Goal: Task Accomplishment & Management: Complete application form

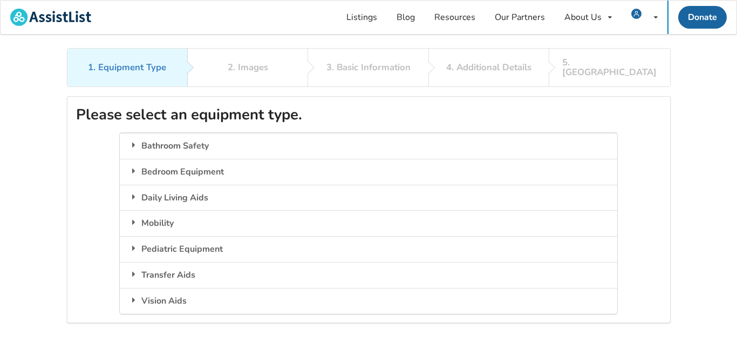
scroll to position [48, 0]
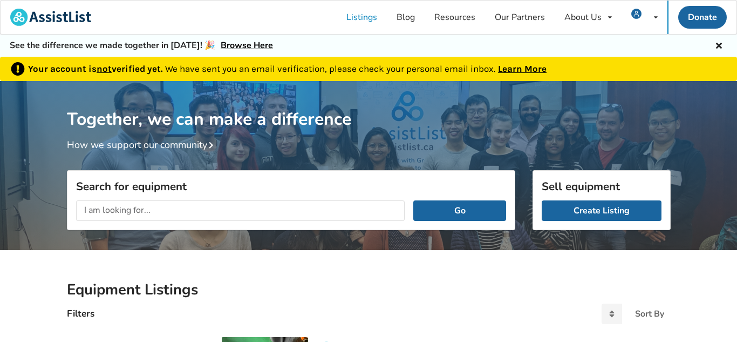
click at [529, 72] on link "Learn More" at bounding box center [522, 68] width 49 height 11
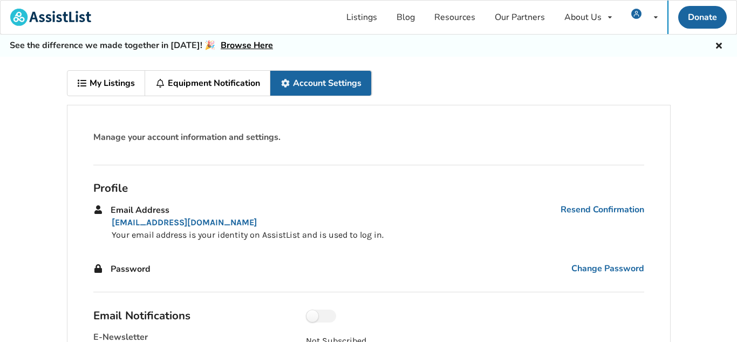
click at [123, 83] on link "My Listings" at bounding box center [106, 83] width 78 height 25
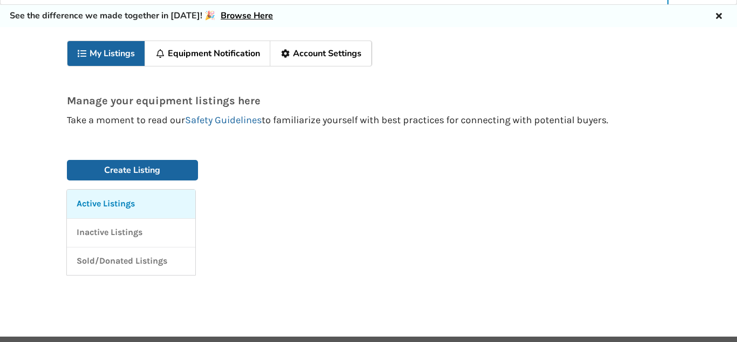
scroll to position [31, 0]
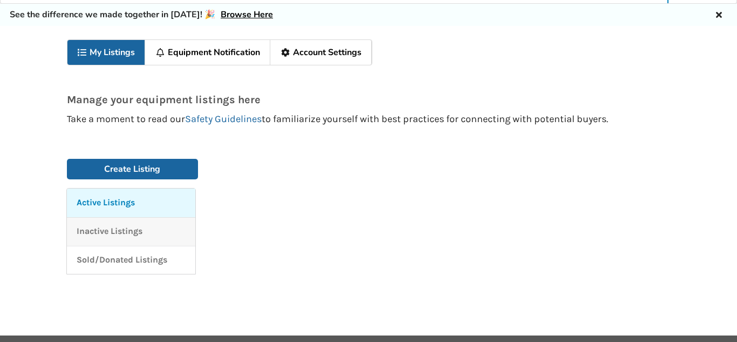
click at [133, 232] on p "Inactive Listings" at bounding box center [110, 231] width 66 height 12
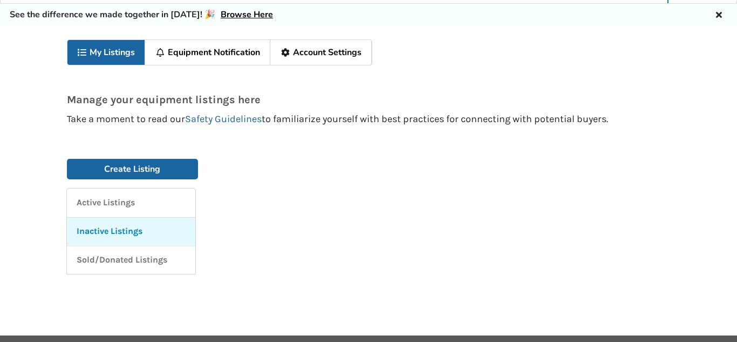
click at [504, 239] on div at bounding box center [447, 210] width 472 height 139
click at [336, 58] on link "Account Settings" at bounding box center [320, 52] width 101 height 25
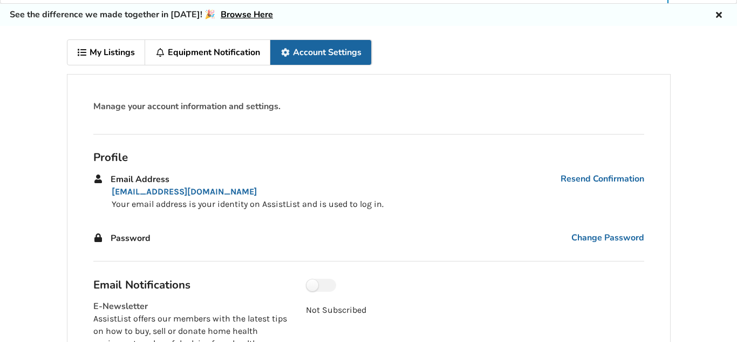
click at [234, 51] on link "Equipment Notification" at bounding box center [207, 52] width 125 height 25
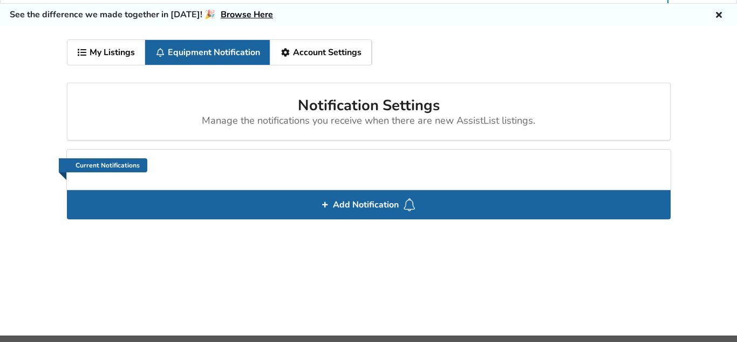
click at [124, 56] on link "My Listings" at bounding box center [106, 52] width 78 height 25
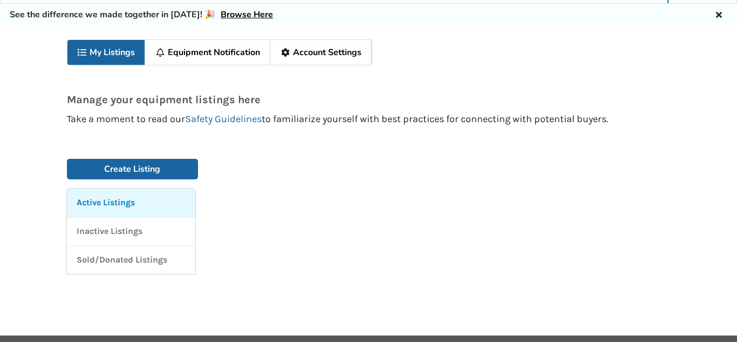
click at [147, 201] on div "Active Listings" at bounding box center [131, 202] width 109 height 12
click at [147, 239] on link "Inactive Listings" at bounding box center [131, 231] width 128 height 29
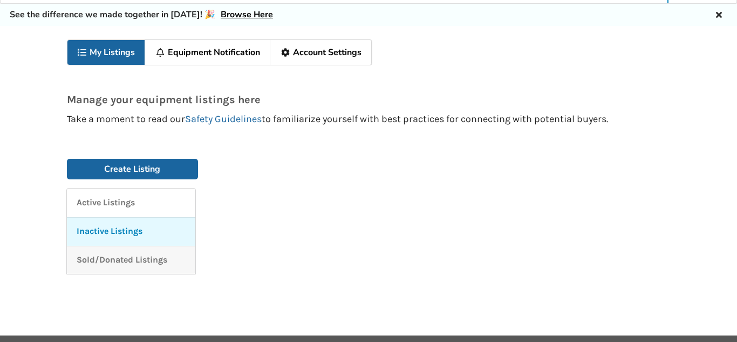
click at [161, 272] on link "Sold/Donated Listings" at bounding box center [131, 260] width 128 height 29
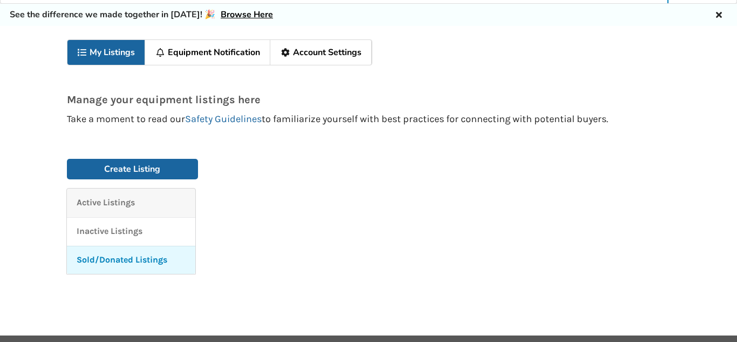
click at [137, 205] on div "Active Listings" at bounding box center [131, 202] width 109 height 12
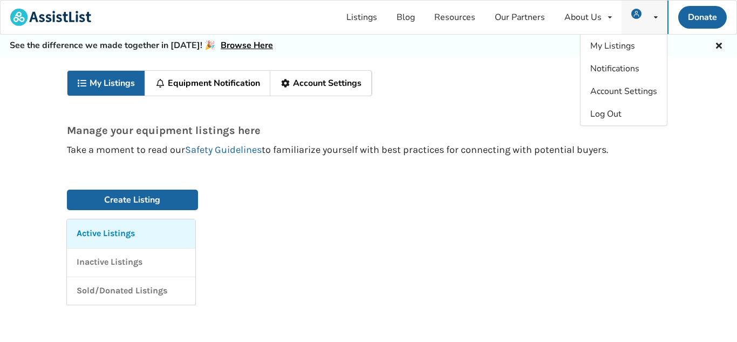
click at [656, 17] on icon at bounding box center [656, 17] width 4 height 6
click at [613, 46] on span "My Listings" at bounding box center [613, 46] width 45 height 12
click at [623, 68] on span "Notifications" at bounding box center [615, 69] width 49 height 12
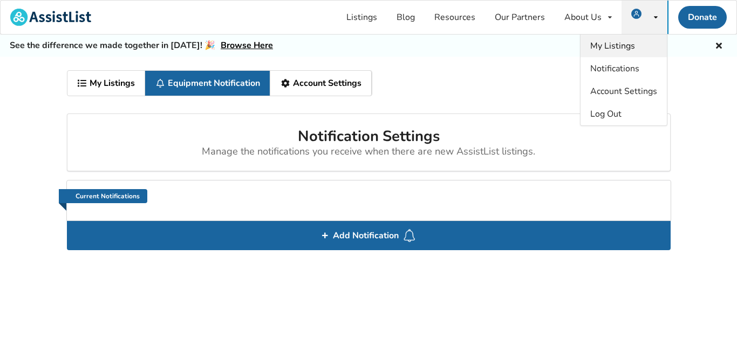
click at [623, 45] on span "My Listings" at bounding box center [613, 46] width 45 height 12
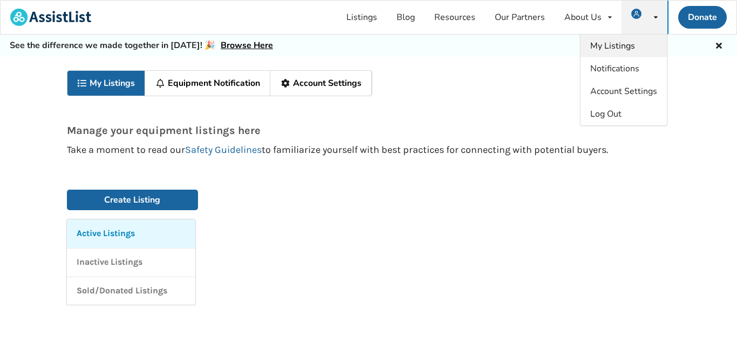
click at [625, 50] on span "My Listings" at bounding box center [613, 46] width 45 height 12
click at [625, 68] on span "Notifications" at bounding box center [615, 69] width 49 height 12
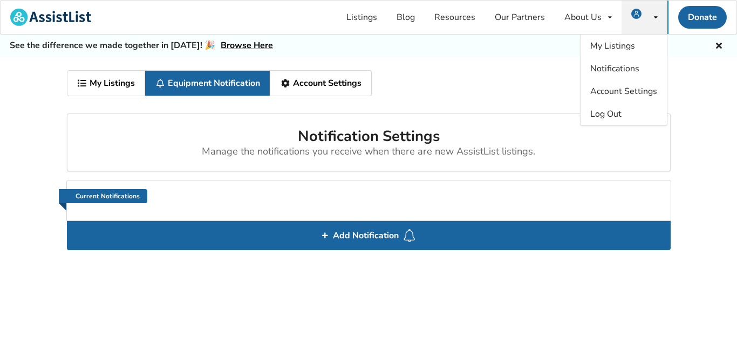
click at [343, 93] on link "Account Settings" at bounding box center [320, 83] width 101 height 25
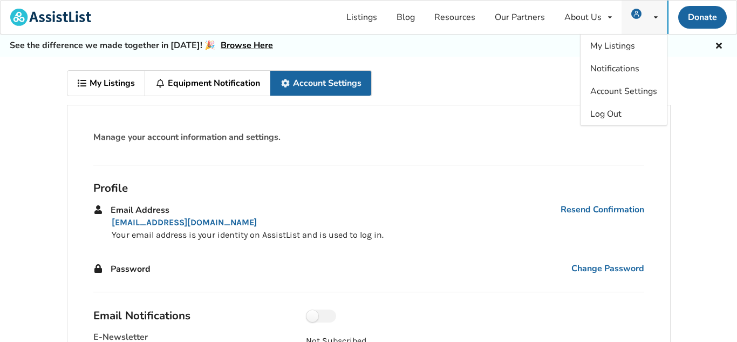
click at [657, 16] on icon at bounding box center [656, 17] width 4 height 6
click at [622, 46] on span "My Listings" at bounding box center [613, 46] width 45 height 12
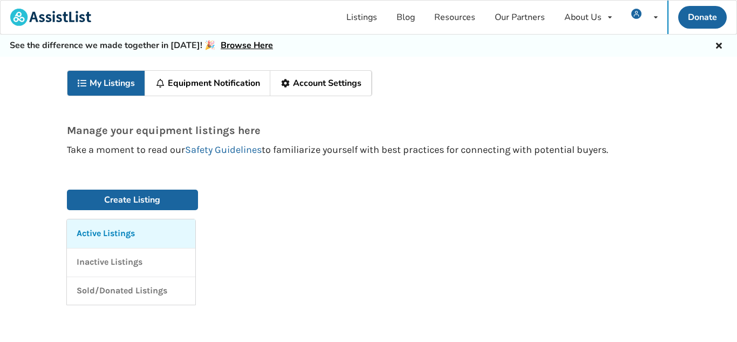
click at [145, 235] on div "Active Listings" at bounding box center [131, 233] width 109 height 12
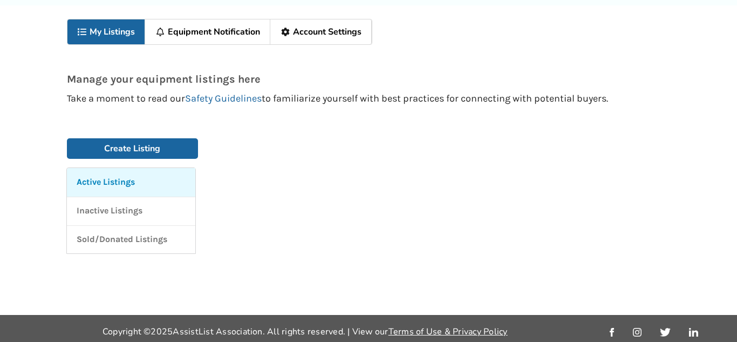
scroll to position [57, 0]
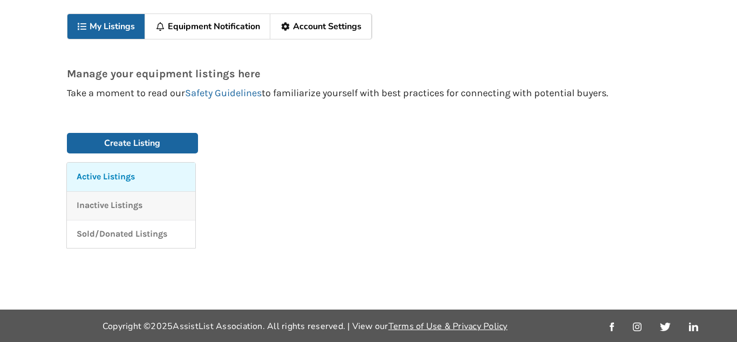
click at [142, 214] on link "Inactive Listings" at bounding box center [131, 205] width 128 height 29
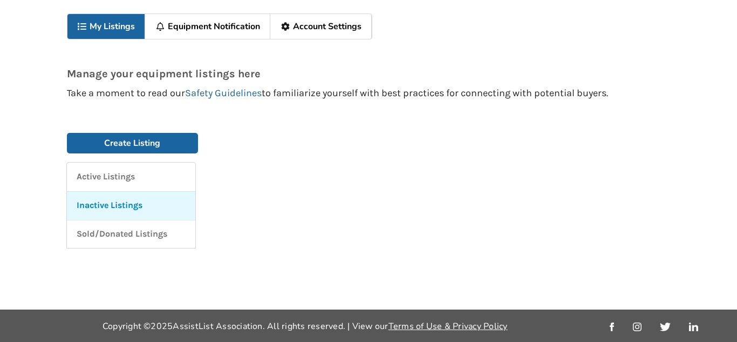
scroll to position [0, 0]
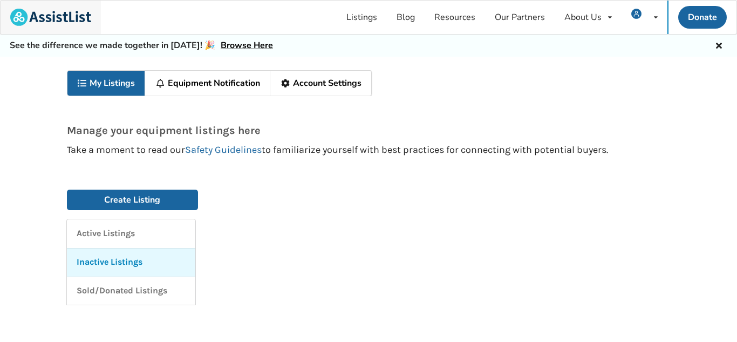
click at [58, 17] on img at bounding box center [50, 17] width 81 height 17
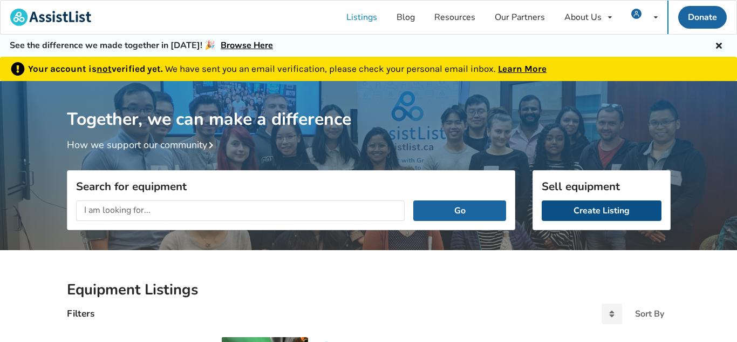
click at [599, 217] on link "Create Listing" at bounding box center [602, 210] width 120 height 21
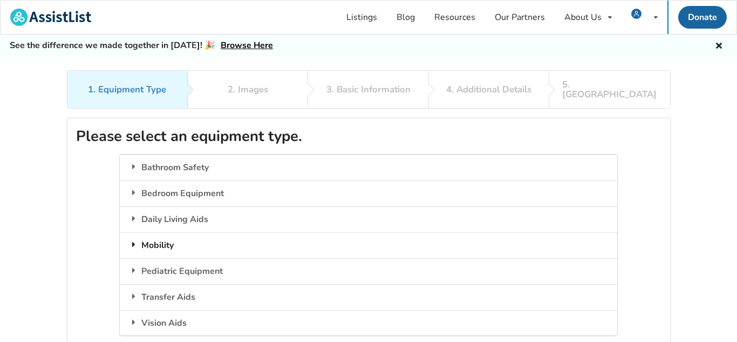
click at [168, 240] on div "Mobility" at bounding box center [369, 245] width 498 height 26
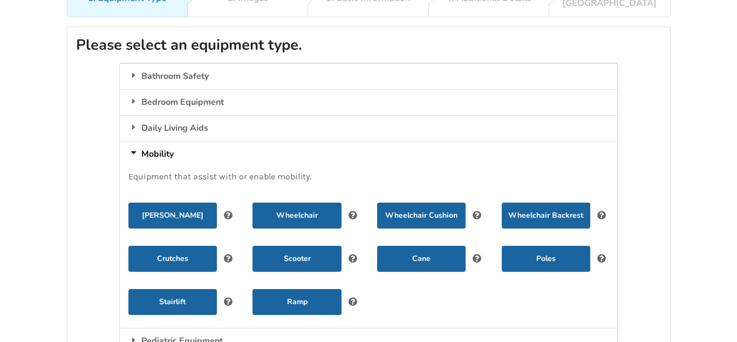
scroll to position [91, 0]
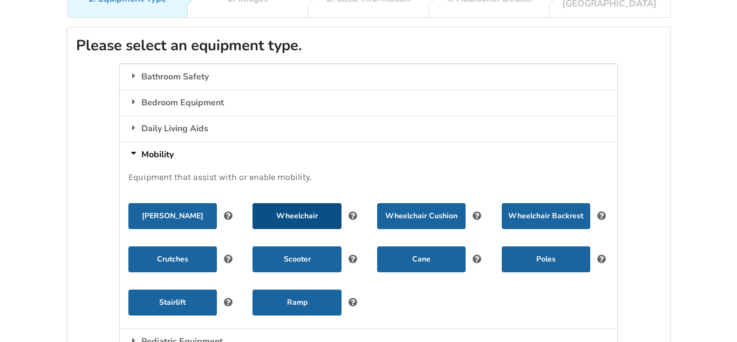
click at [306, 209] on button "Wheelchair" at bounding box center [297, 216] width 89 height 26
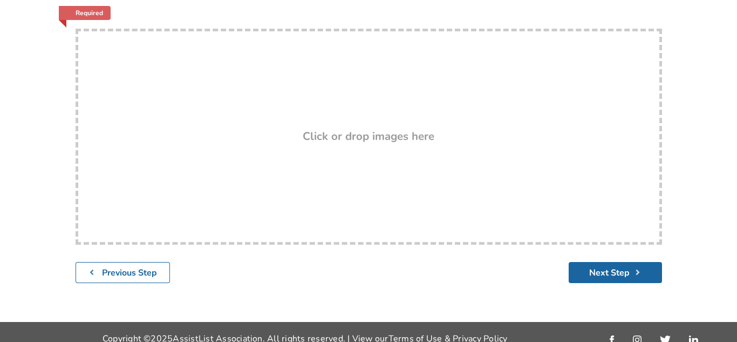
scroll to position [207, 0]
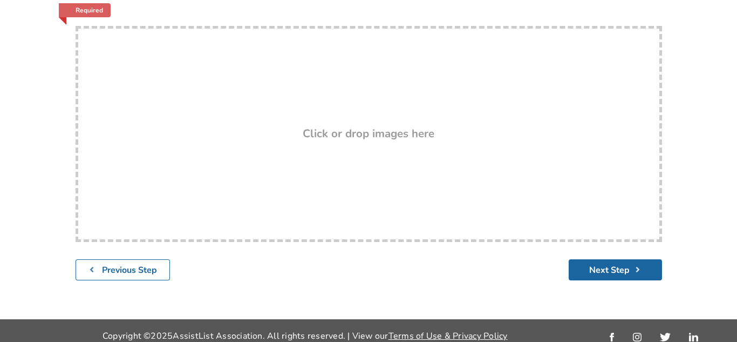
click at [394, 127] on h3 "Click or drop images here" at bounding box center [369, 133] width 132 height 14
type input "C:\fakepath\IMG_5835 (1).jpeg"
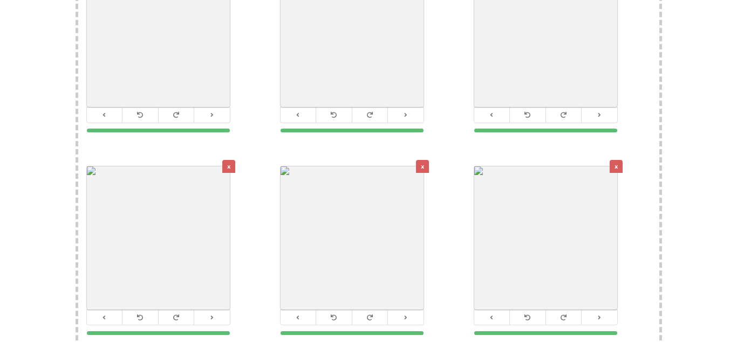
scroll to position [293, 0]
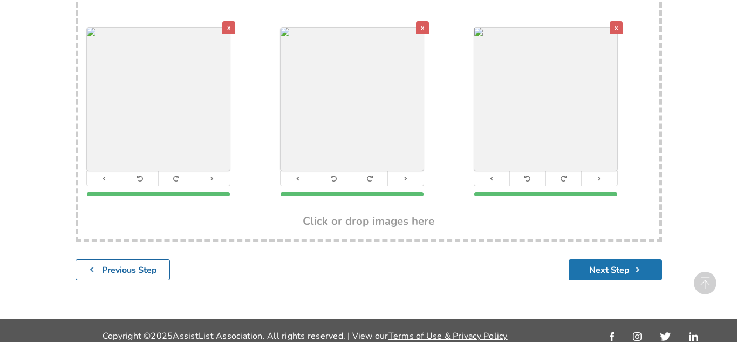
click at [620, 268] on button "Next Step" at bounding box center [615, 269] width 93 height 21
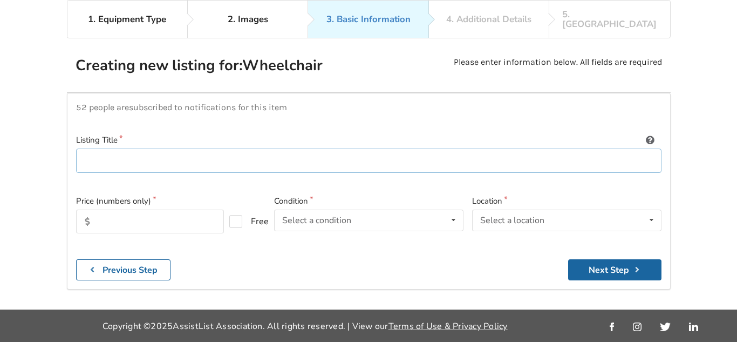
click at [384, 157] on input at bounding box center [369, 160] width 586 height 24
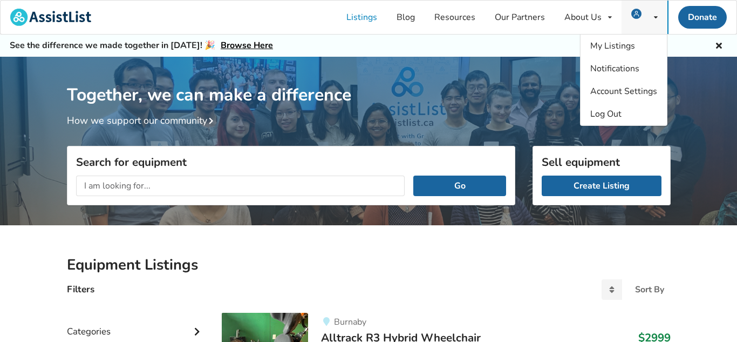
click at [654, 19] on icon at bounding box center [656, 17] width 4 height 6
click at [625, 46] on span "My Listings" at bounding box center [613, 46] width 45 height 12
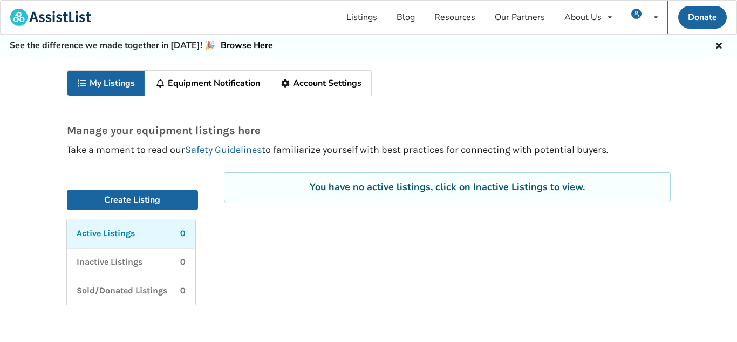
click at [154, 237] on div "Active Listings 0" at bounding box center [131, 233] width 109 height 12
click at [374, 20] on link "Listings" at bounding box center [362, 17] width 50 height 33
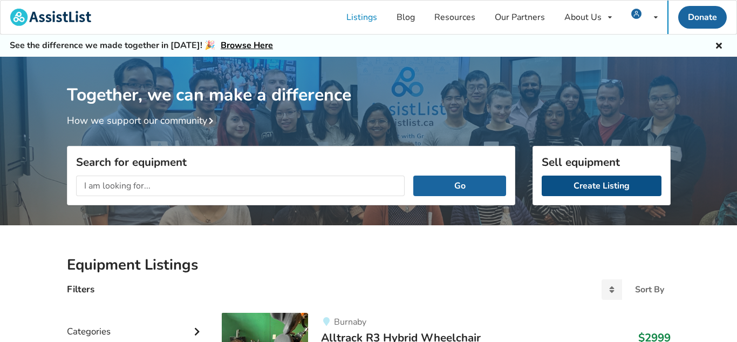
click at [622, 180] on link "Create Listing" at bounding box center [602, 185] width 120 height 21
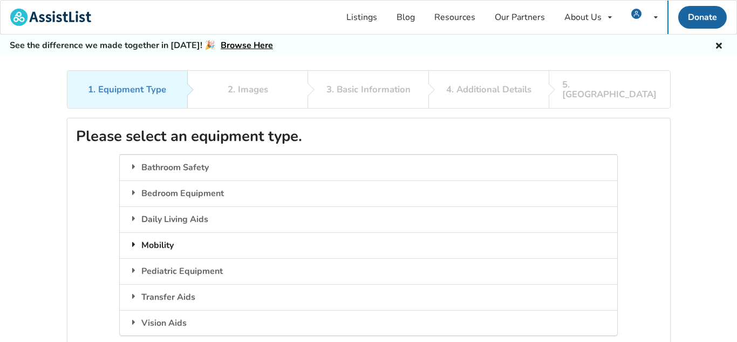
click at [178, 239] on div "Mobility" at bounding box center [369, 245] width 498 height 26
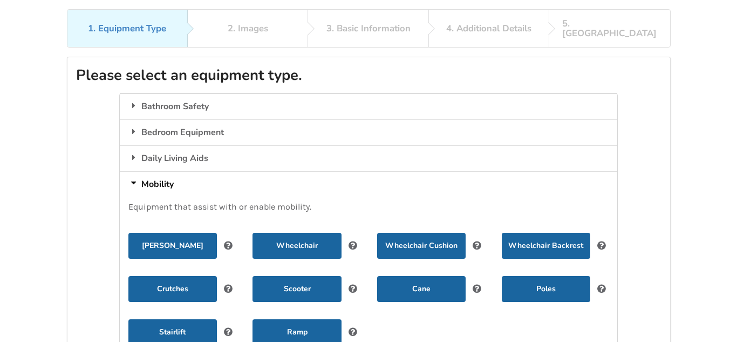
scroll to position [70, 0]
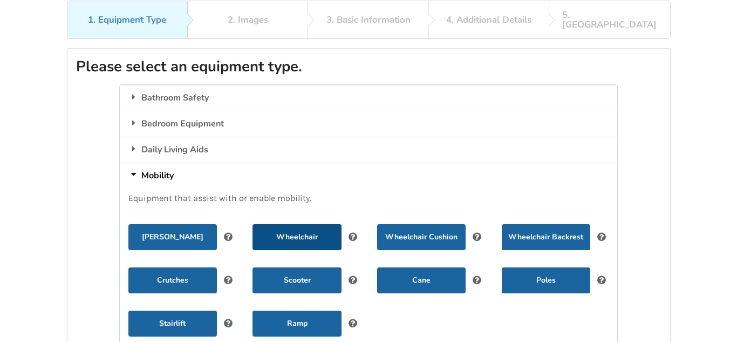
click at [319, 225] on button "Wheelchair" at bounding box center [297, 237] width 89 height 26
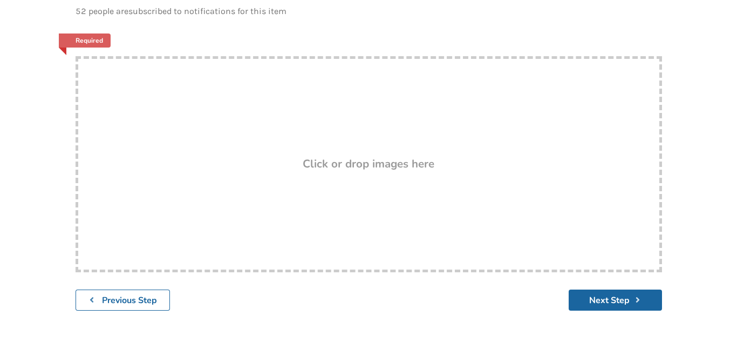
scroll to position [184, 0]
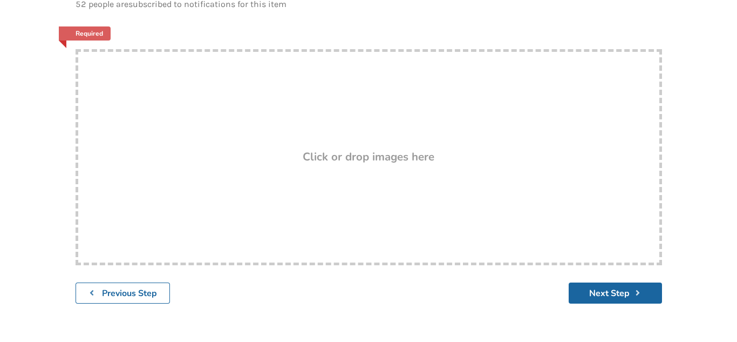
click at [395, 150] on h3 "Click or drop images here" at bounding box center [369, 157] width 132 height 14
type input "C:\fakepath\IMG_5834.jpeg"
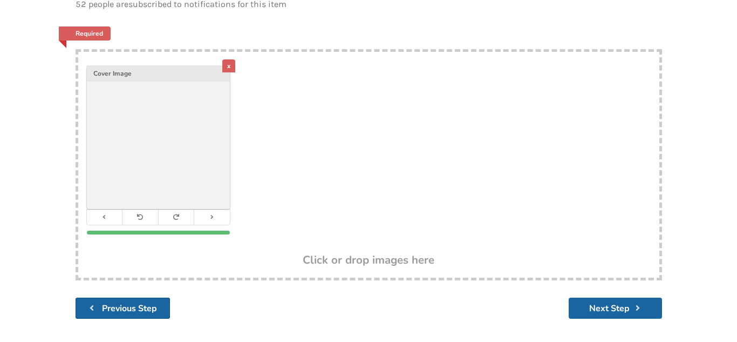
click at [152, 302] on b "Previous Step" at bounding box center [129, 308] width 55 height 12
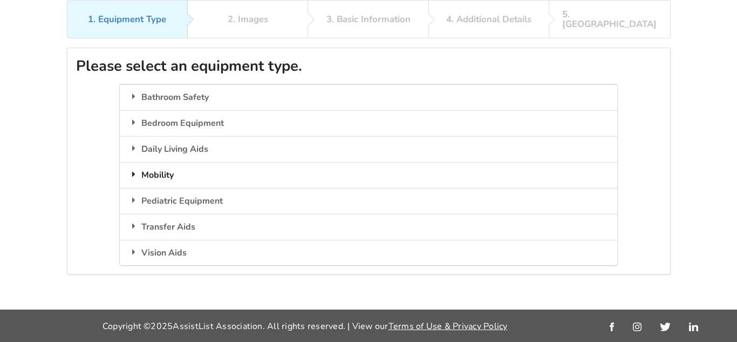
click at [170, 169] on div "Mobility" at bounding box center [369, 175] width 498 height 26
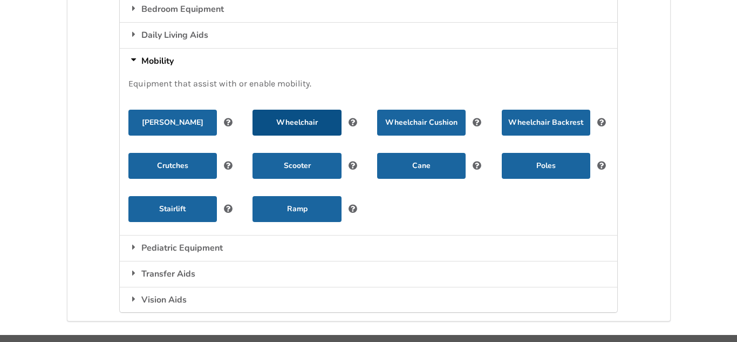
click at [311, 110] on button "Wheelchair" at bounding box center [297, 123] width 89 height 26
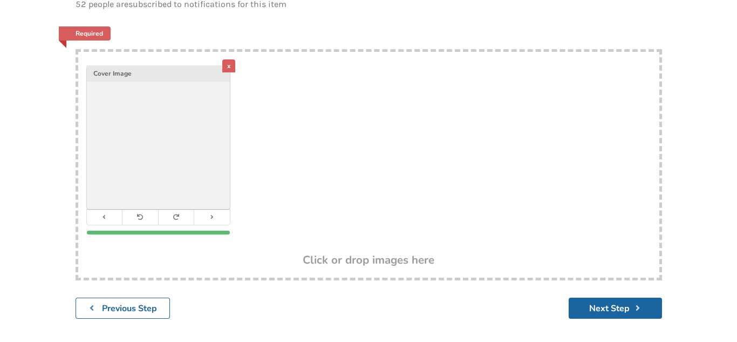
click at [410, 253] on h3 "Click or drop images here" at bounding box center [369, 260] width 132 height 14
type input "C:\fakepath\IMG_5835 (1).jpeg"
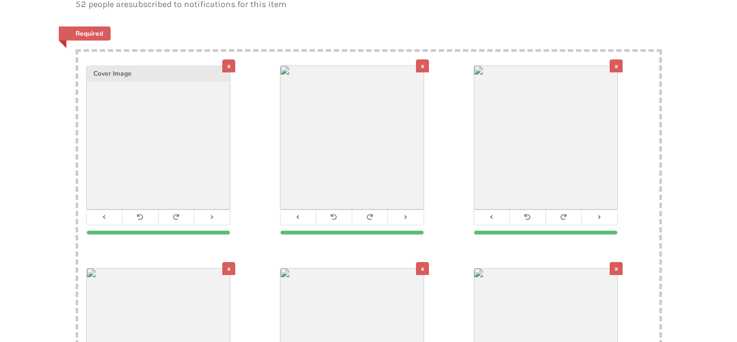
click at [421, 59] on div "x" at bounding box center [422, 65] width 13 height 13
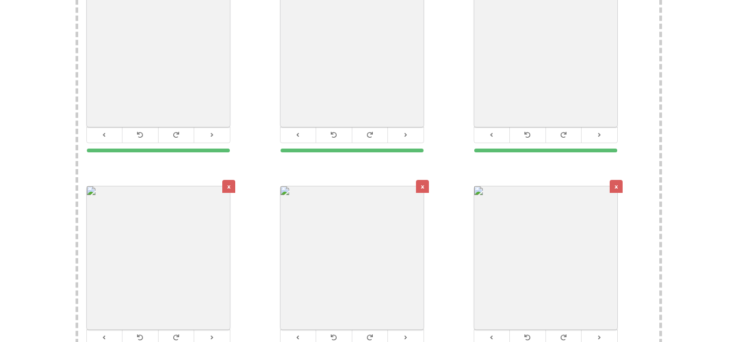
scroll to position [266, 0]
click at [228, 181] on div "x" at bounding box center [228, 186] width 13 height 13
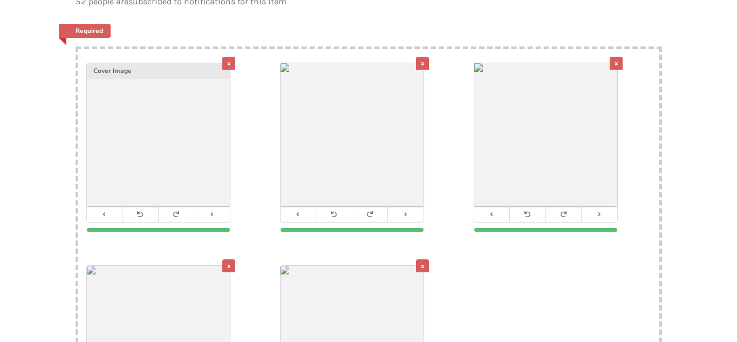
scroll to position [186, 0]
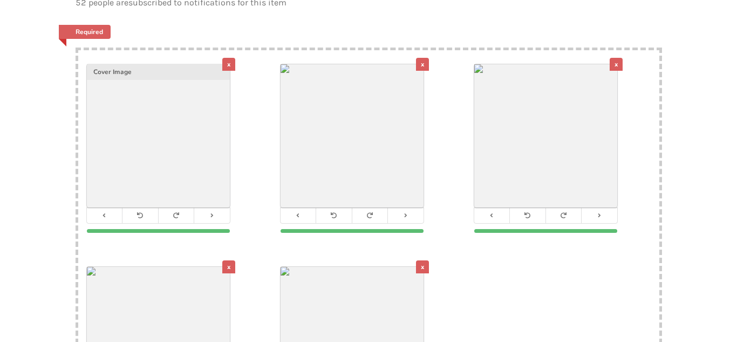
click at [418, 261] on div "x" at bounding box center [422, 266] width 13 height 13
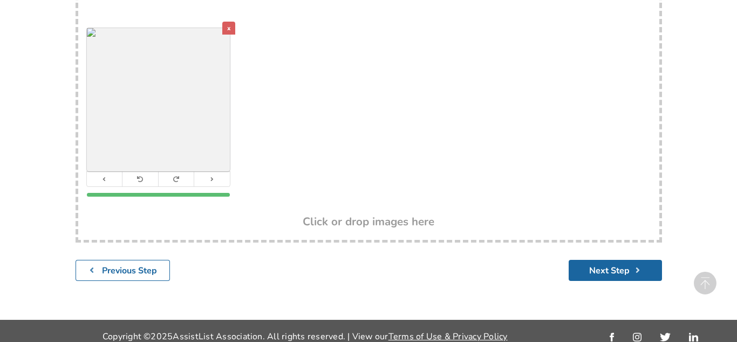
scroll to position [425, 0]
click at [423, 214] on h3 "Click or drop images here" at bounding box center [369, 221] width 132 height 14
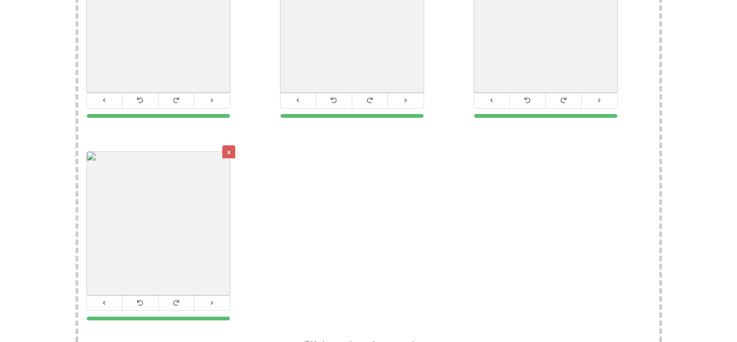
scroll to position [303, 0]
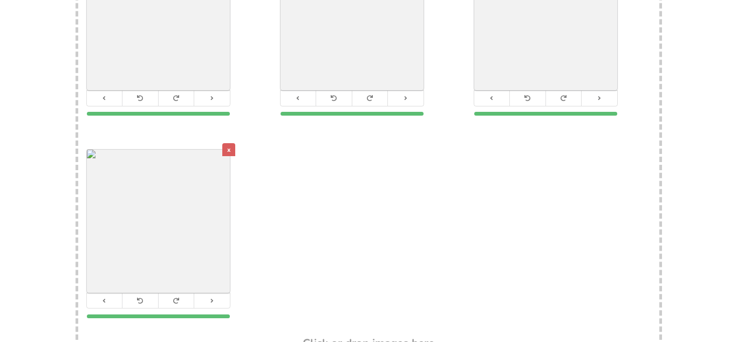
click at [33, 100] on div "1. Equipment Type 2. Images 3. Basic Information 4. Additional Details 5. Previ…" at bounding box center [368, 88] width 737 height 643
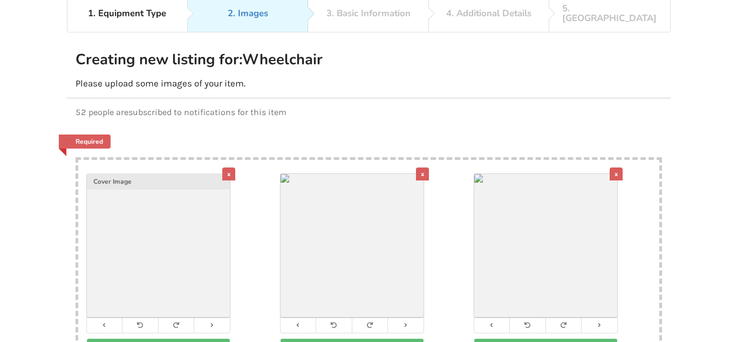
scroll to position [76, 0]
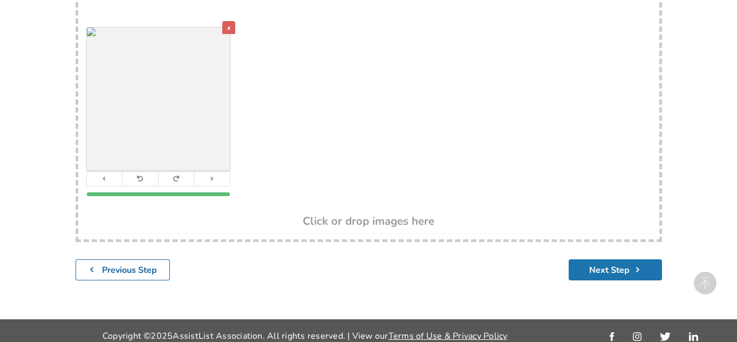
click at [621, 261] on button "Next Step" at bounding box center [615, 269] width 93 height 21
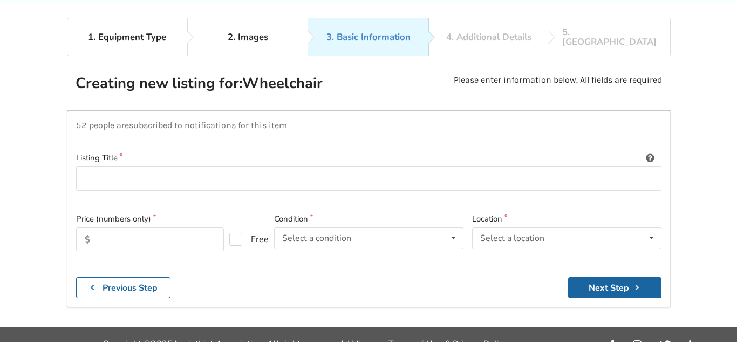
scroll to position [52, 0]
click at [455, 173] on input at bounding box center [369, 179] width 586 height 24
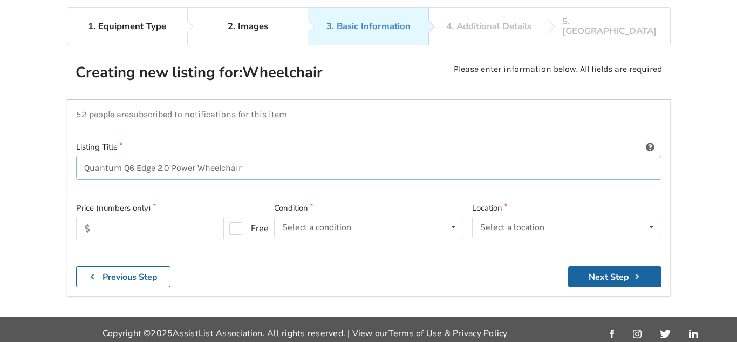
scroll to position [70, 0]
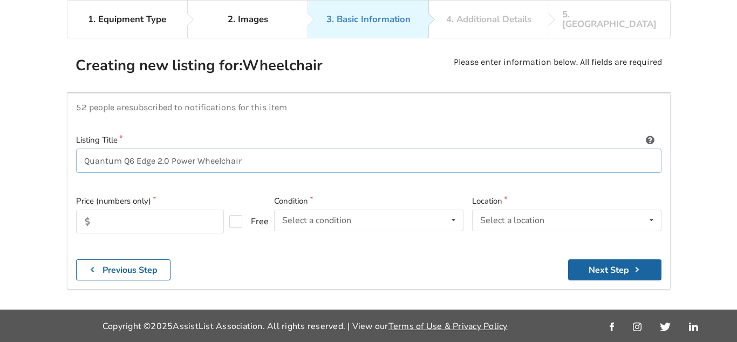
type input "Quantum Q6 Edge 2.0 Power Wheelchair"
click at [168, 214] on input "text" at bounding box center [150, 221] width 148 height 24
click at [453, 215] on icon at bounding box center [454, 220] width 16 height 20
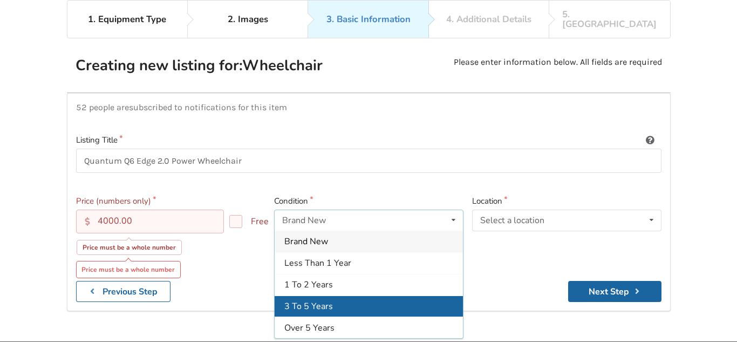
click at [330, 302] on span "3 To 5 Years" at bounding box center [308, 306] width 49 height 12
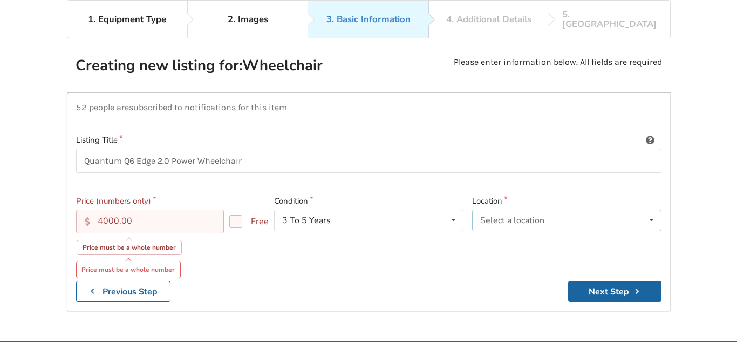
click at [653, 215] on icon at bounding box center [652, 220] width 16 height 20
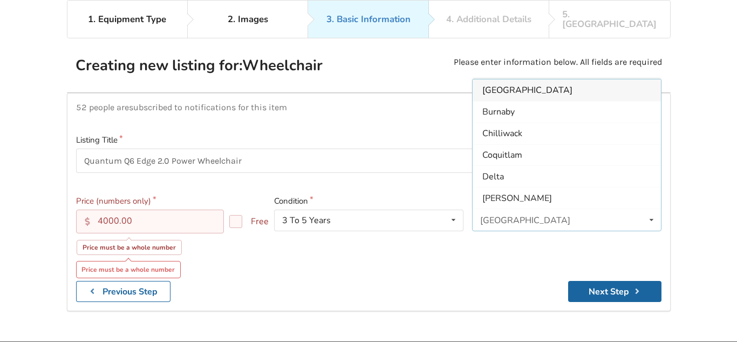
click at [517, 84] on span "[GEOGRAPHIC_DATA]" at bounding box center [528, 90] width 90 height 12
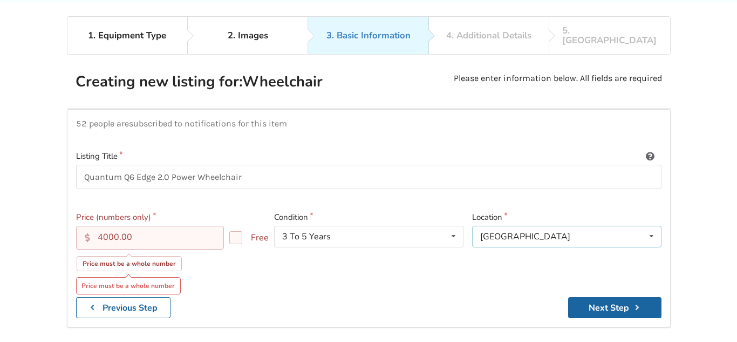
scroll to position [52, 0]
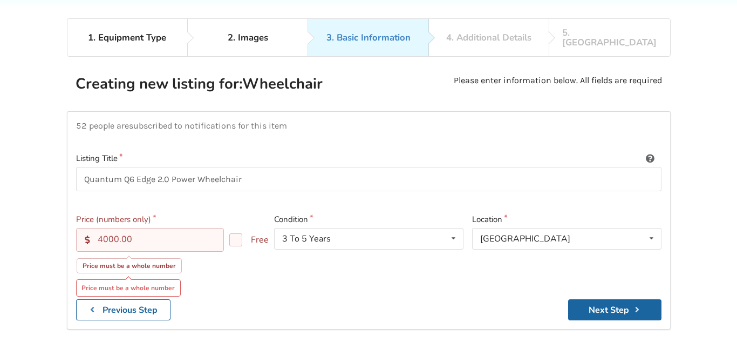
click at [142, 230] on input "4000.00" at bounding box center [150, 240] width 148 height 24
type input "4000"
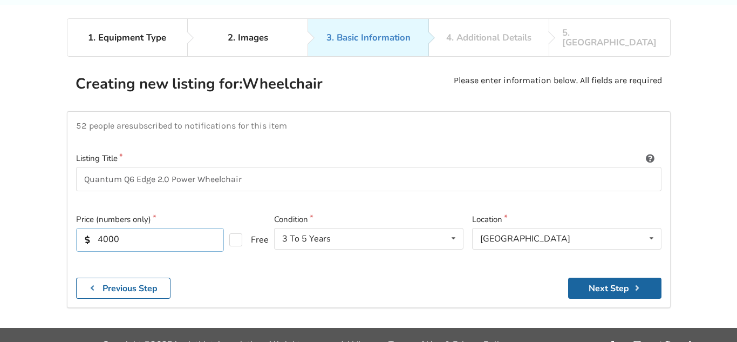
scroll to position [70, 0]
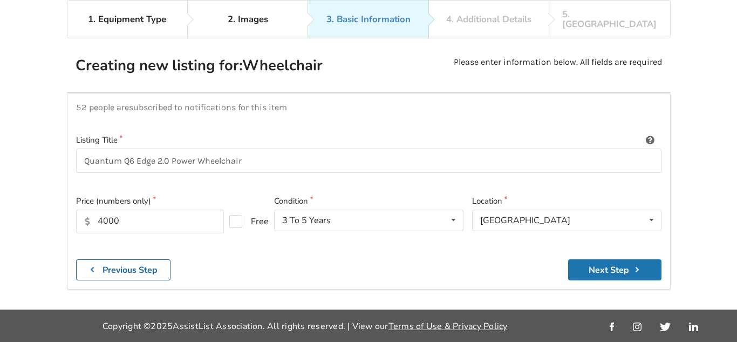
click at [634, 265] on icon "submit" at bounding box center [638, 269] width 10 height 9
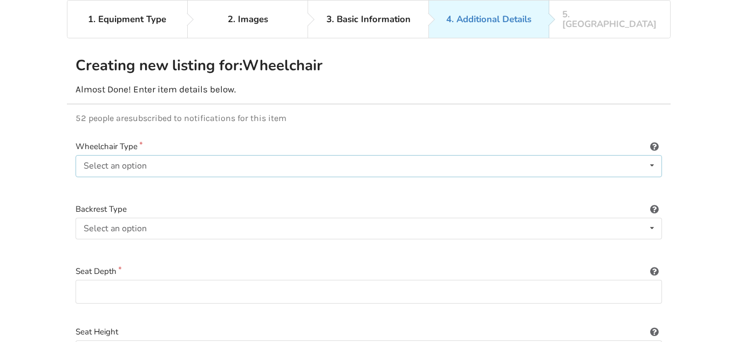
click at [653, 161] on icon at bounding box center [653, 165] width 16 height 20
click at [193, 185] on div "Power/electric" at bounding box center [369, 188] width 586 height 22
click at [654, 223] on icon at bounding box center [653, 228] width 16 height 20
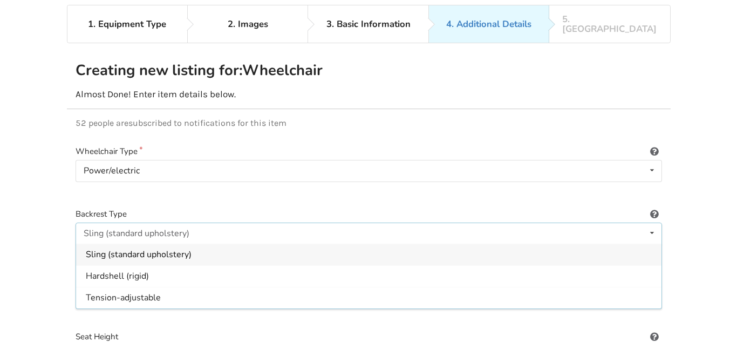
scroll to position [64, 0]
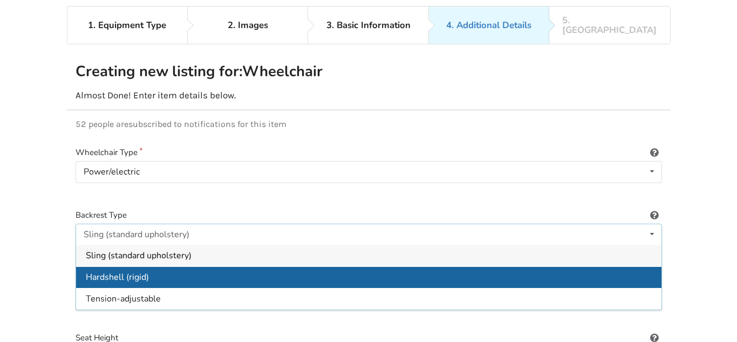
click at [134, 277] on div "Hardshell (rigid)" at bounding box center [369, 277] width 586 height 22
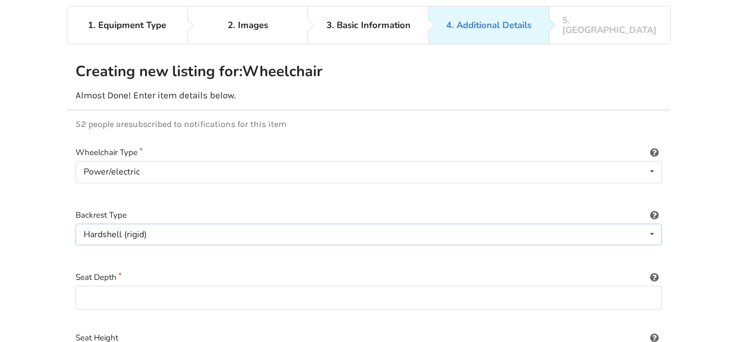
click at [652, 228] on icon at bounding box center [653, 234] width 16 height 20
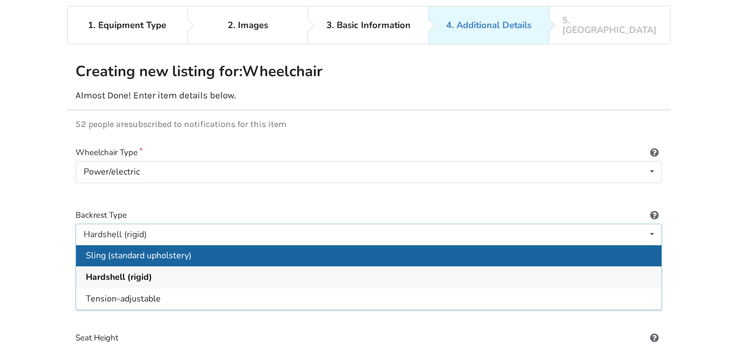
click at [179, 250] on span "Sling (standard upholstery)" at bounding box center [139, 255] width 106 height 12
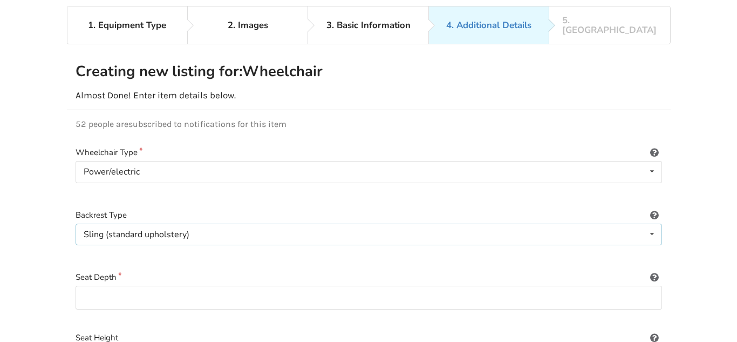
click at [192, 228] on div "Sling (standard upholstery) Sling (standard upholstery) Hardshell (rigid) Tensi…" at bounding box center [369, 234] width 587 height 22
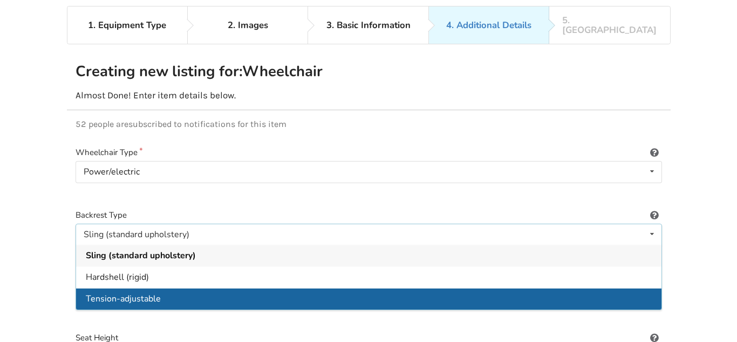
click at [151, 296] on div "Tension-adjustable" at bounding box center [369, 299] width 586 height 22
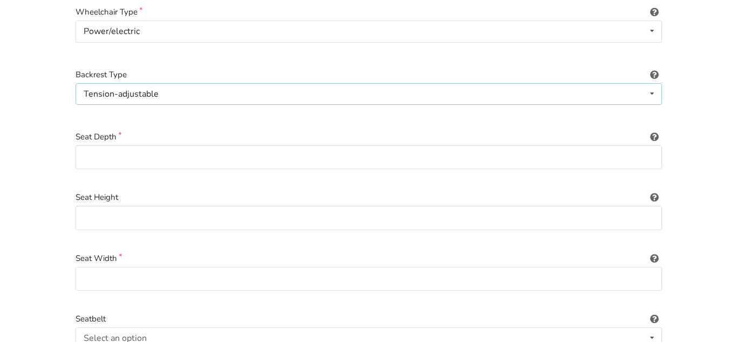
scroll to position [205, 0]
click at [371, 150] on input at bounding box center [369, 157] width 587 height 24
type input "V"
type input "[DOMAIN_NAME] for specs"
click at [263, 212] on input at bounding box center [369, 217] width 587 height 24
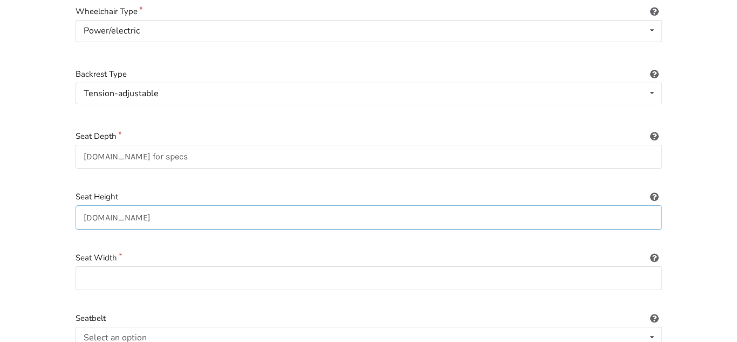
type input "[DOMAIN_NAME]"
click at [480, 268] on input at bounding box center [369, 278] width 587 height 24
type input "vital"
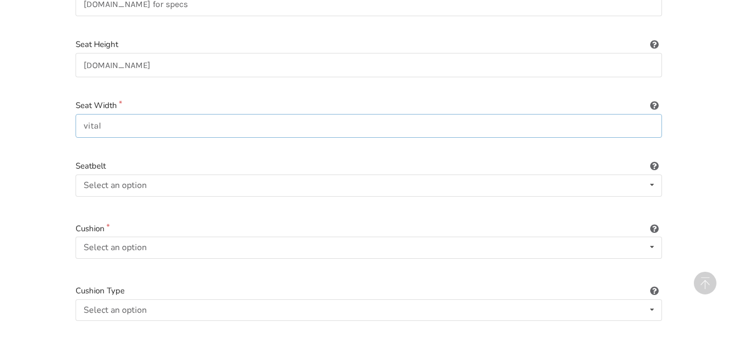
scroll to position [358, 0]
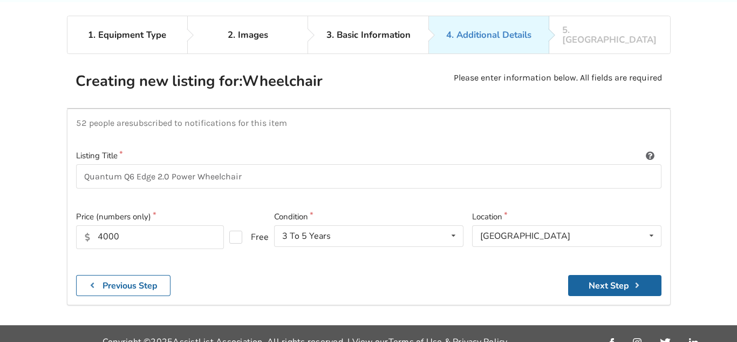
scroll to position [70, 0]
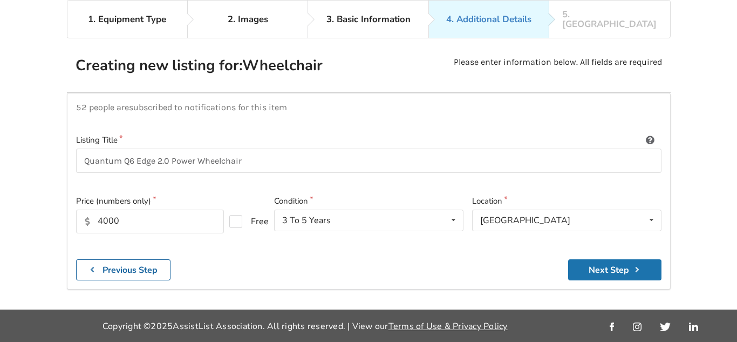
click at [618, 264] on button "Next Step" at bounding box center [614, 269] width 93 height 21
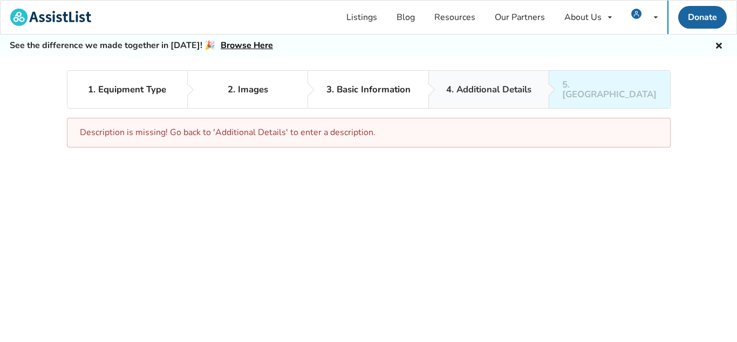
click at [478, 85] on div "4. Additional Details" at bounding box center [488, 90] width 85 height 10
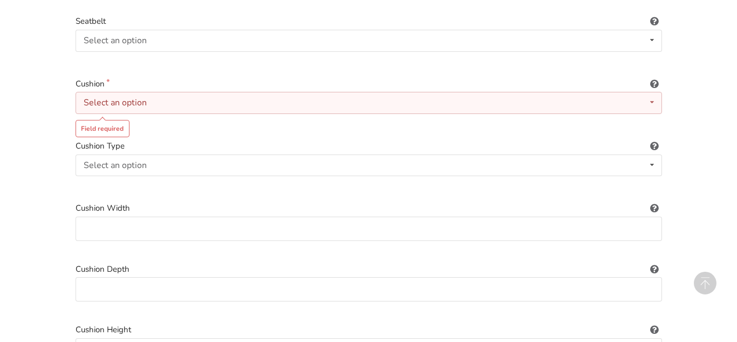
scroll to position [503, 0]
